Goal: Find specific page/section: Find specific page/section

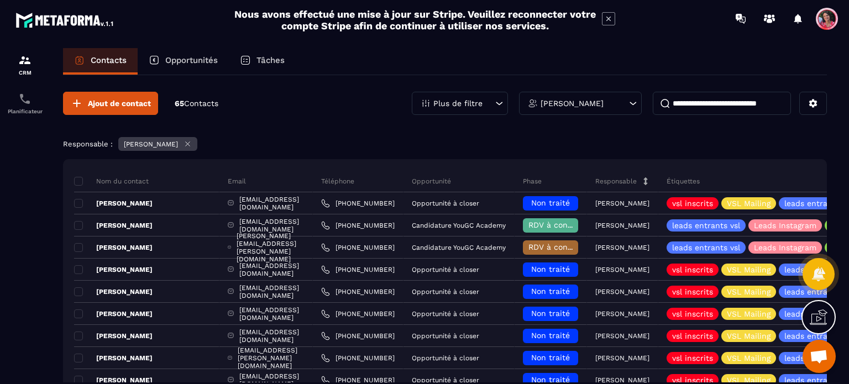
drag, startPoint x: 616, startPoint y: 102, endPoint x: 613, endPoint y: 108, distance: 6.2
click at [615, 103] on div "[PERSON_NAME]" at bounding box center [580, 103] width 123 height 23
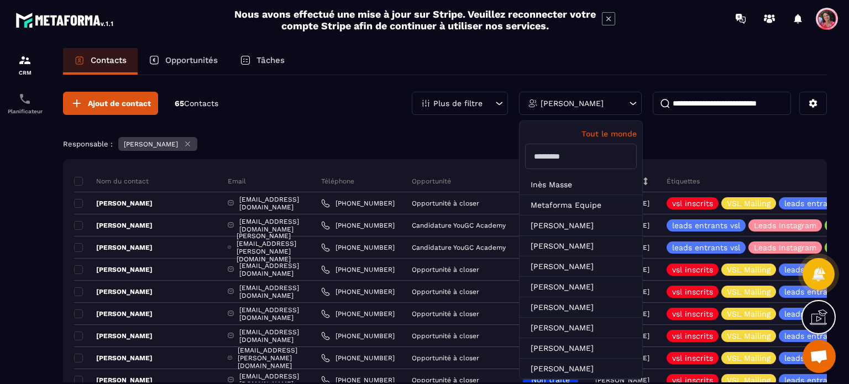
click at [587, 158] on input "text" at bounding box center [581, 156] width 112 height 25
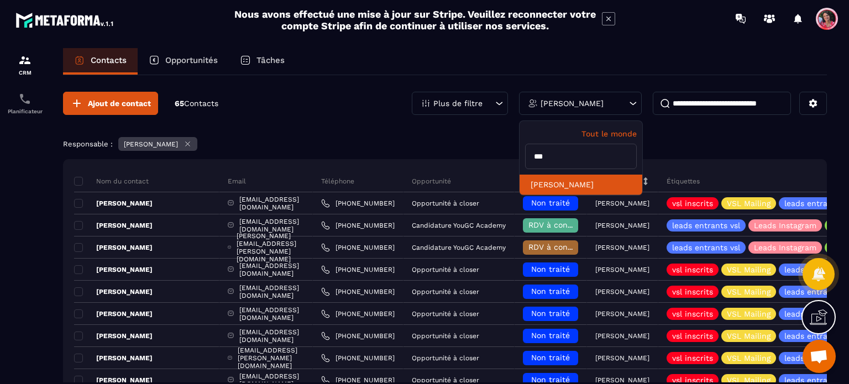
type input "***"
click at [583, 179] on li "[PERSON_NAME]" at bounding box center [581, 185] width 123 height 20
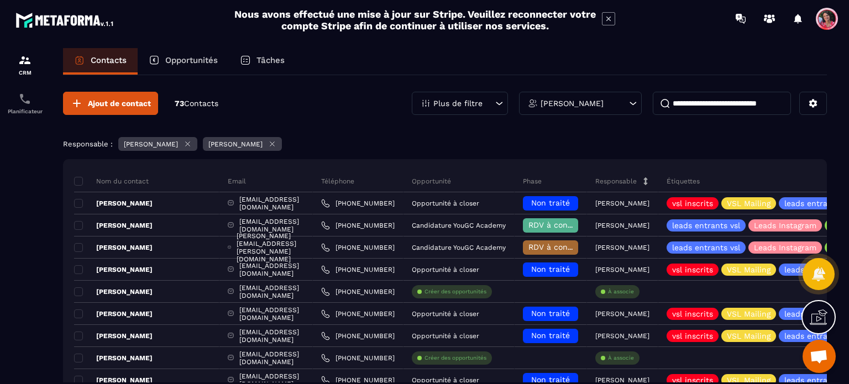
click at [190, 140] on icon at bounding box center [188, 144] width 8 height 8
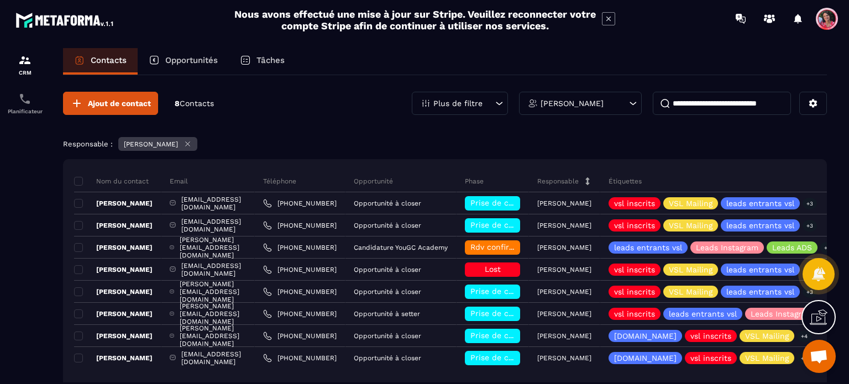
click at [203, 63] on p "Opportunités" at bounding box center [191, 60] width 53 height 10
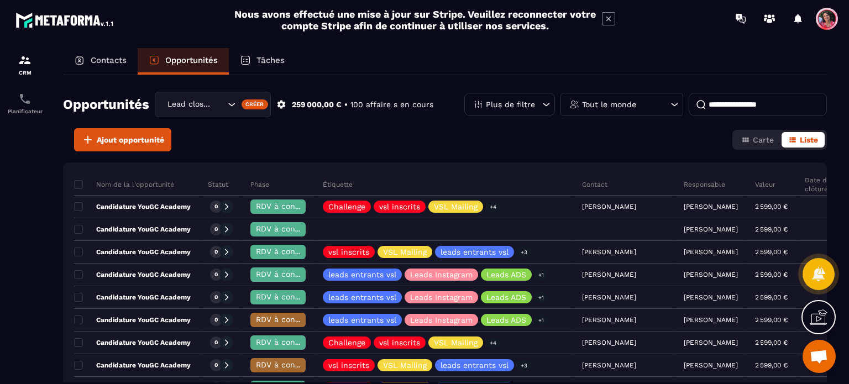
click at [630, 98] on div "Tout le monde" at bounding box center [622, 104] width 123 height 23
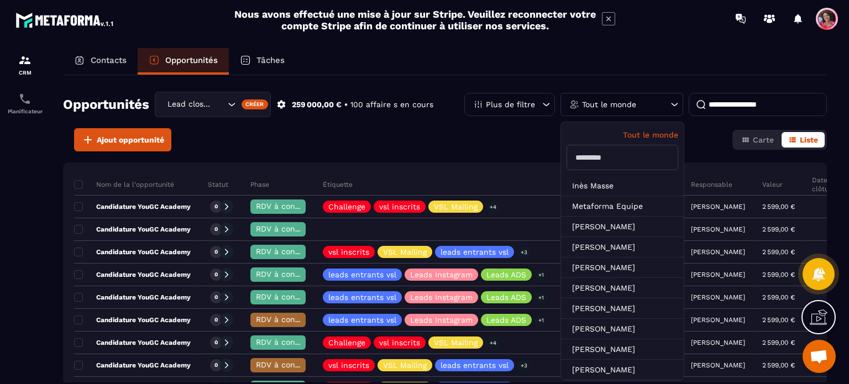
click at [633, 104] on p "Tout le monde" at bounding box center [609, 105] width 54 height 8
click at [606, 151] on div "Opportunités Lead closing Créer 259 000,00 € • 100 affaire s en cours Plus de f…" at bounding box center [445, 228] width 764 height 307
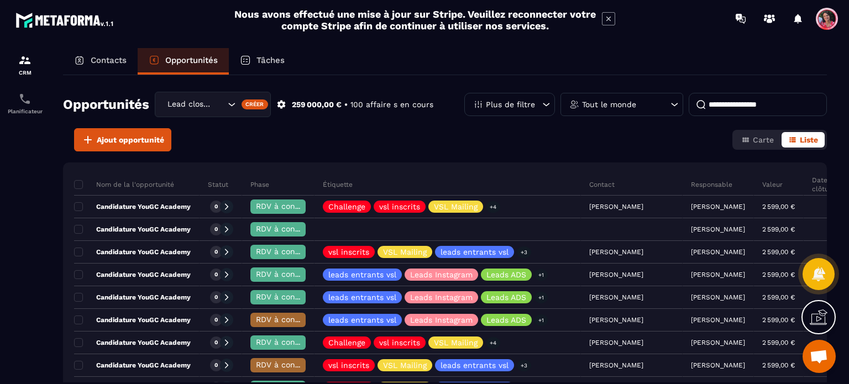
click at [608, 151] on div "Opportunités Lead closing Créer 259 000,00 € • 100 affaire s en cours Plus de f…" at bounding box center [445, 228] width 764 height 307
click at [627, 106] on p "Tout le monde" at bounding box center [609, 105] width 54 height 8
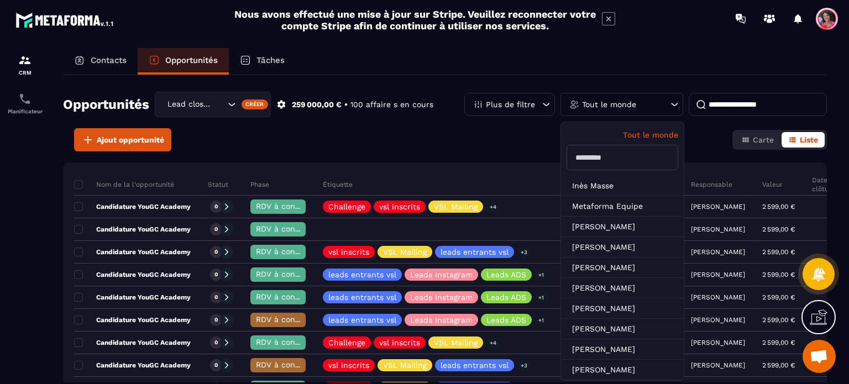
click at [654, 103] on div "Tout le monde" at bounding box center [622, 104] width 123 height 23
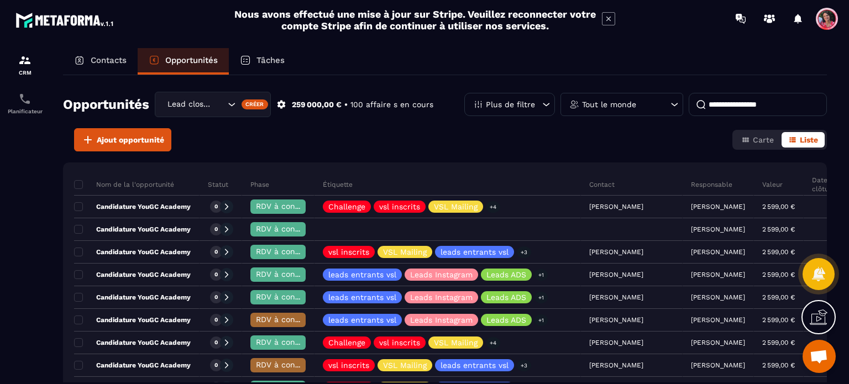
click at [658, 108] on div "Tout le monde" at bounding box center [622, 104] width 123 height 23
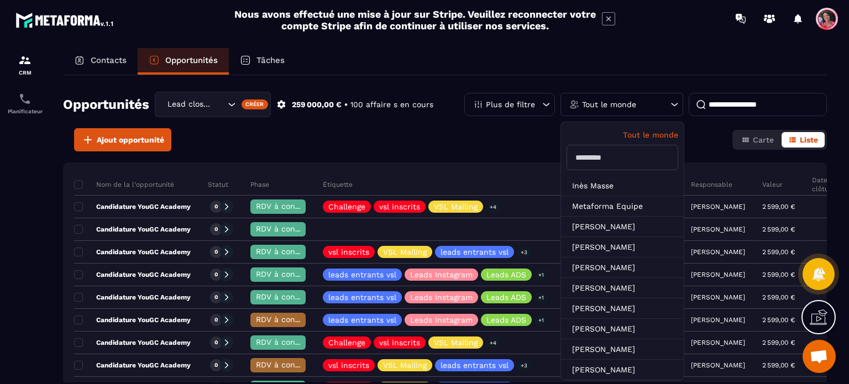
click at [599, 165] on input "text" at bounding box center [623, 157] width 112 height 25
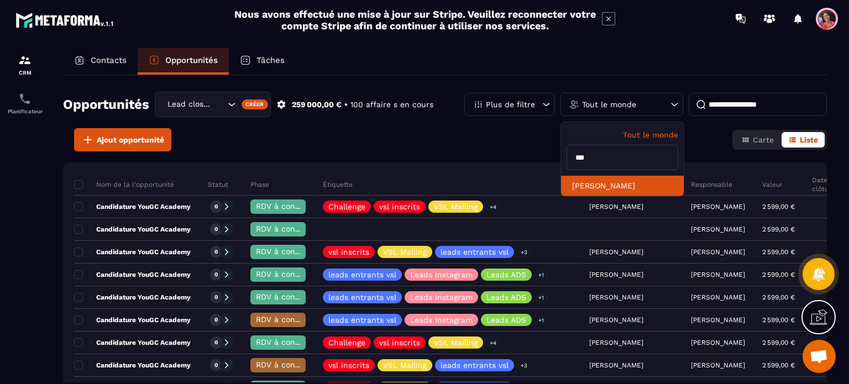
type input "***"
click at [598, 186] on li "[PERSON_NAME]" at bounding box center [622, 186] width 123 height 20
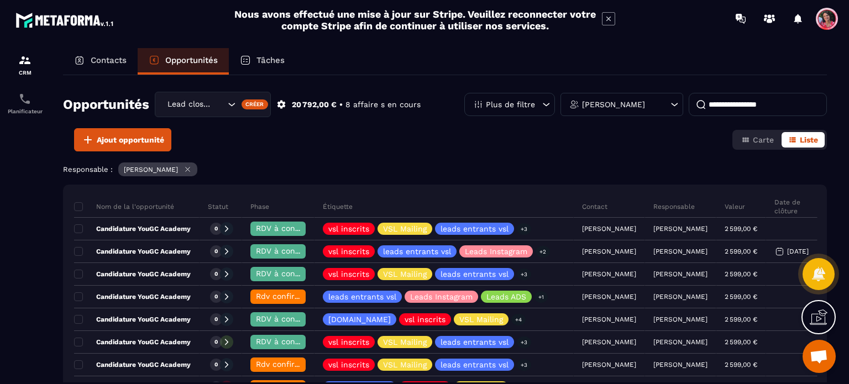
click at [276, 61] on p "Tâches" at bounding box center [270, 60] width 28 height 10
